Goal: Find specific page/section: Find specific page/section

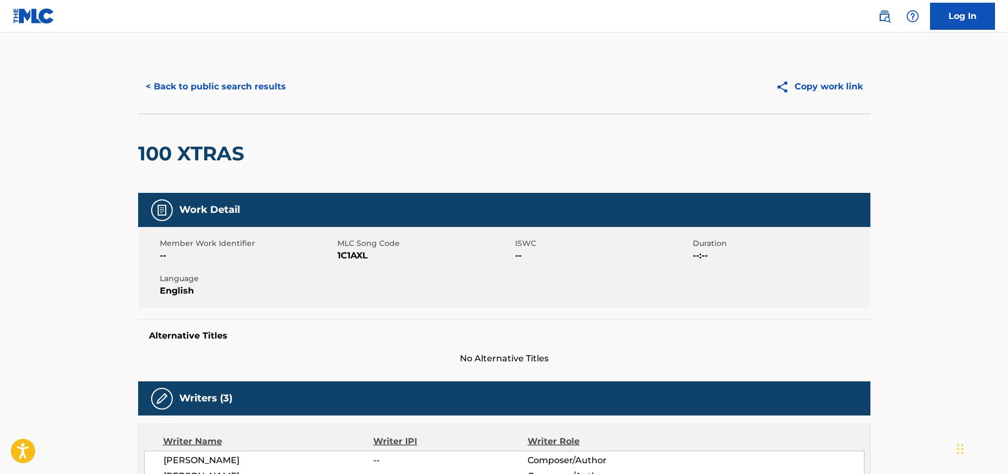
click at [183, 89] on button "< Back to public search results" at bounding box center [215, 86] width 155 height 27
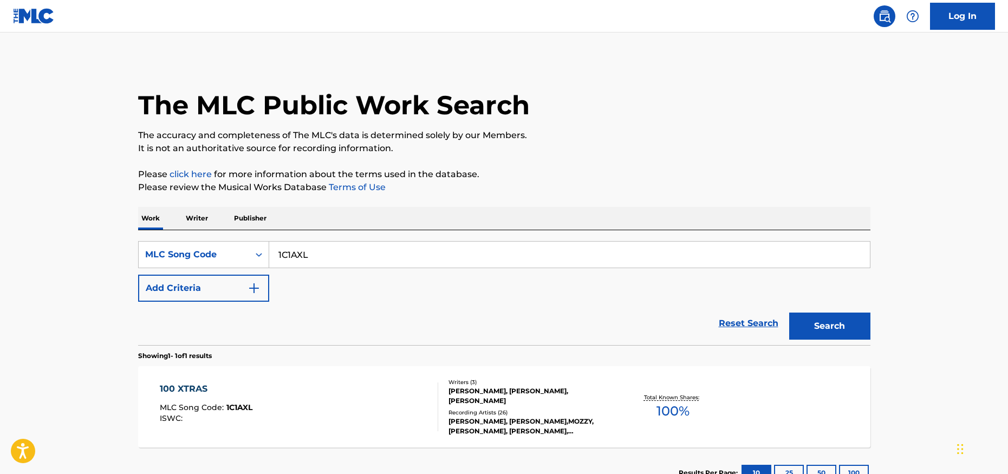
drag, startPoint x: 317, startPoint y: 252, endPoint x: 211, endPoint y: 237, distance: 107.8
click at [211, 237] on div "SearchWithCriteriaa4013ae8-1dd3-4e1d-8842-61773a0b98bf MLC Song Code 1C1AXL Add…" at bounding box center [504, 287] width 733 height 115
paste input "IZ13P6"
click at [789, 313] on button "Search" at bounding box center [829, 326] width 81 height 27
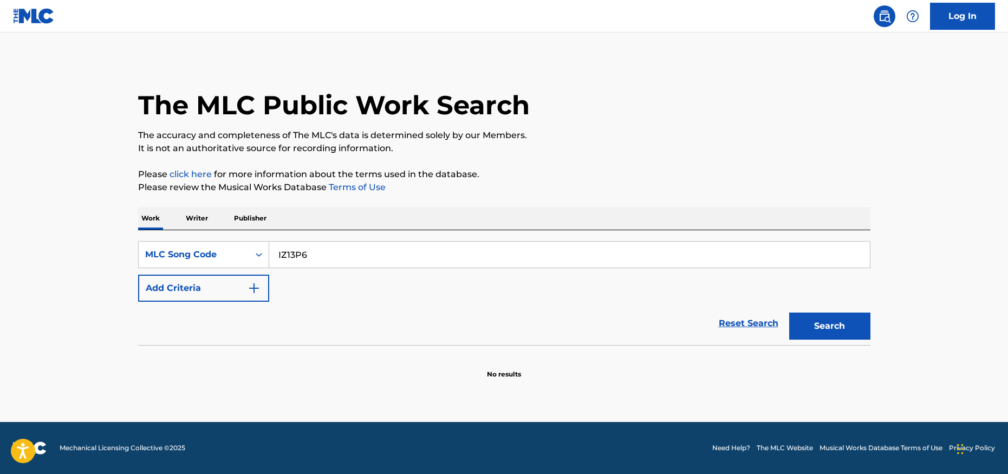
click at [295, 257] on input "IZ13P6" at bounding box center [569, 255] width 601 height 26
type input "IZ13P6"
click at [789, 313] on button "Search" at bounding box center [829, 326] width 81 height 27
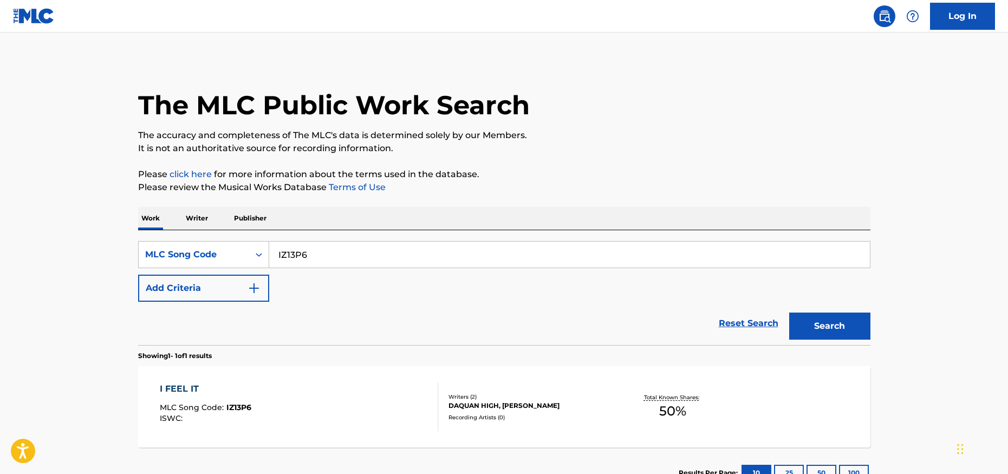
click at [285, 404] on div "I FEEL IT MLC Song Code : IZ13P6 ISWC :" at bounding box center [299, 407] width 278 height 49
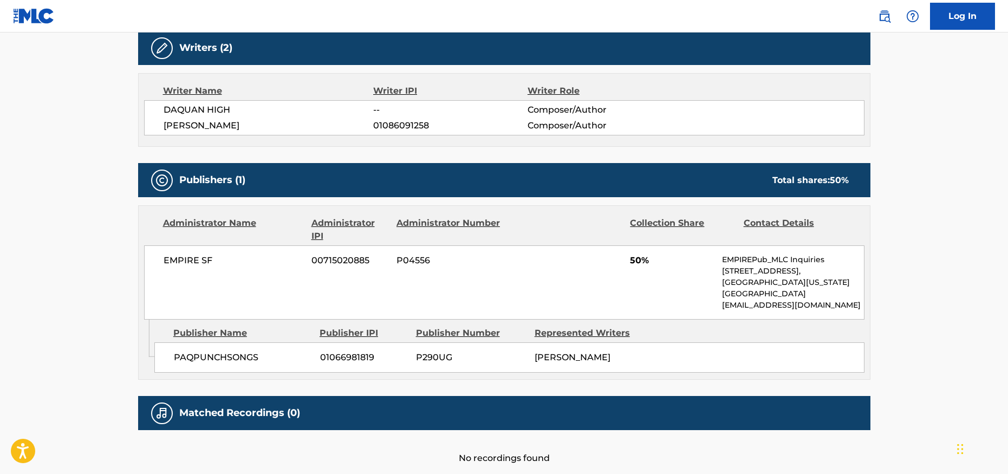
scroll to position [348, 0]
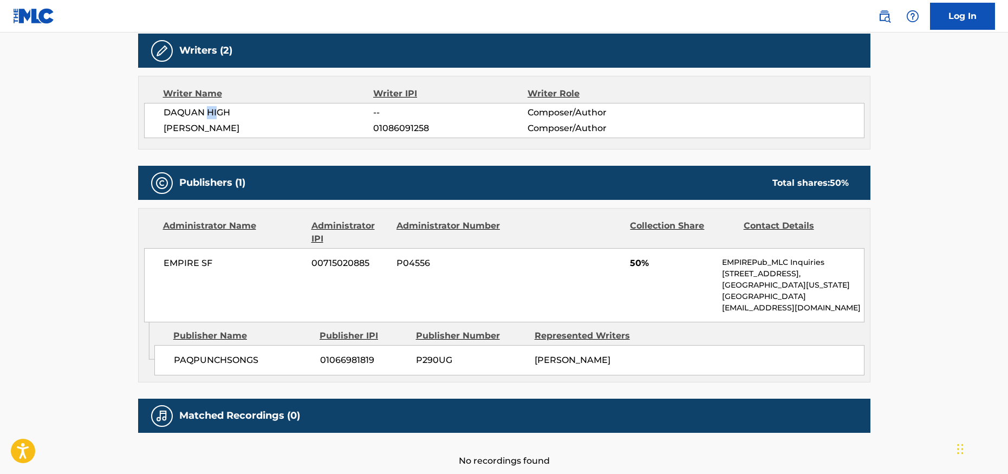
drag, startPoint x: 207, startPoint y: 113, endPoint x: 223, endPoint y: 112, distance: 16.3
click at [222, 112] on span "DAQUAN HIGH" at bounding box center [269, 112] width 210 height 13
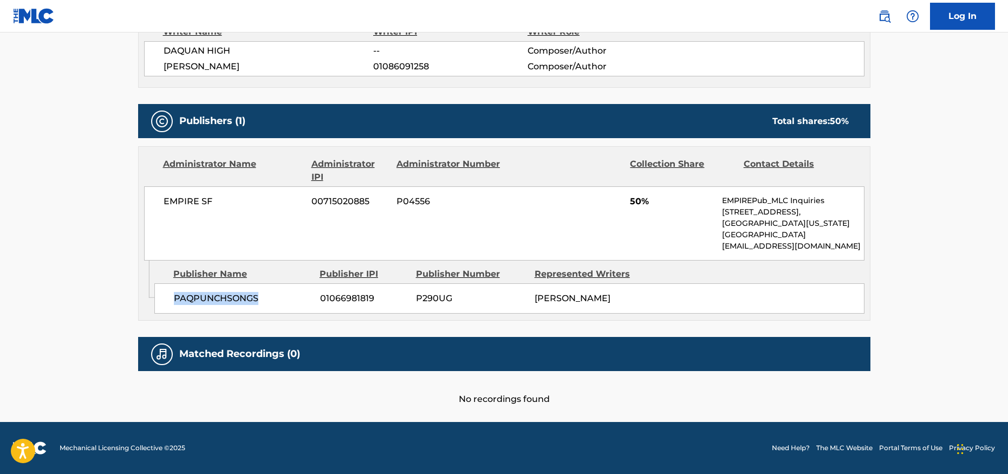
drag, startPoint x: 202, startPoint y: 291, endPoint x: 269, endPoint y: 299, distance: 68.1
click at [269, 299] on span "PAQPUNCHSONGS" at bounding box center [243, 298] width 138 height 13
drag, startPoint x: 540, startPoint y: 306, endPoint x: 578, endPoint y: 306, distance: 37.9
click at [578, 306] on div "PAQPUNCHSONGS 01066981819 P290UG [PERSON_NAME]" at bounding box center [509, 298] width 710 height 30
